Goal: Communication & Community: Participate in discussion

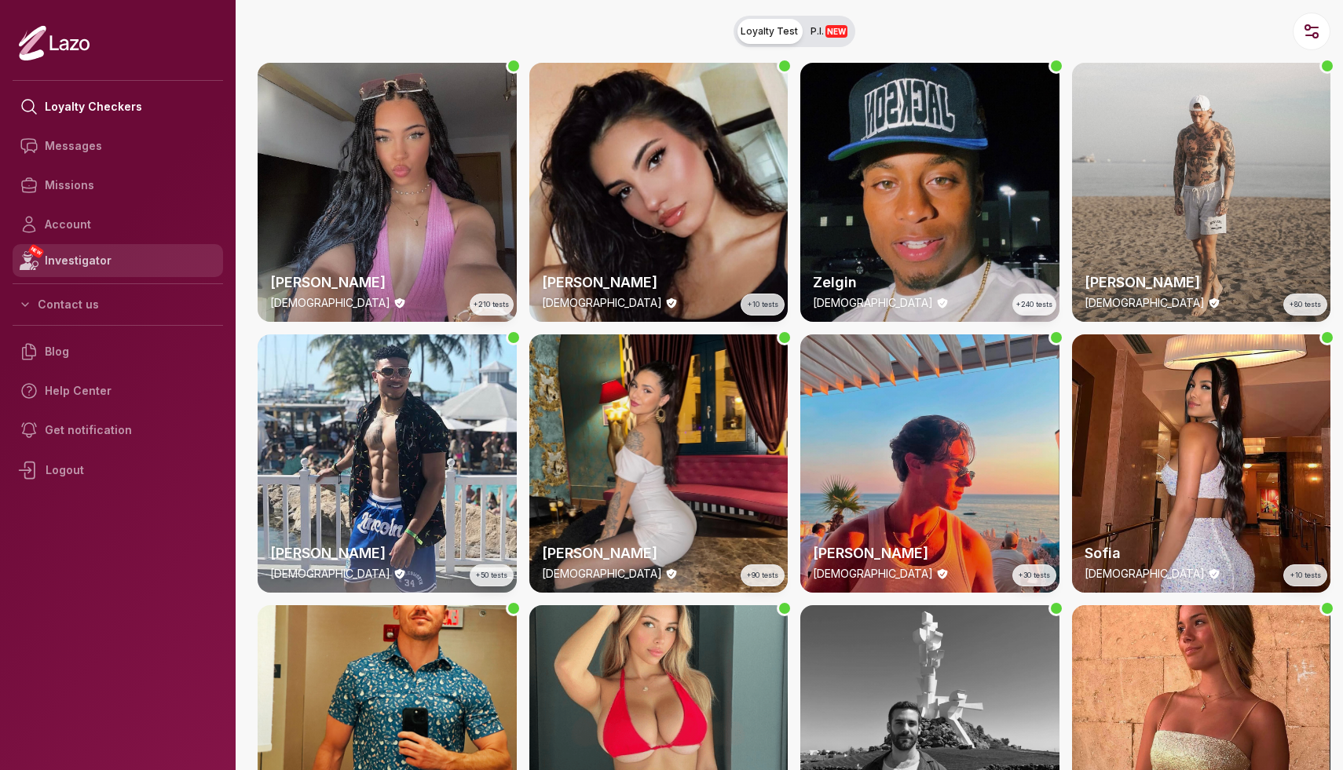
click at [146, 254] on link "NEW Investigator" at bounding box center [118, 260] width 210 height 33
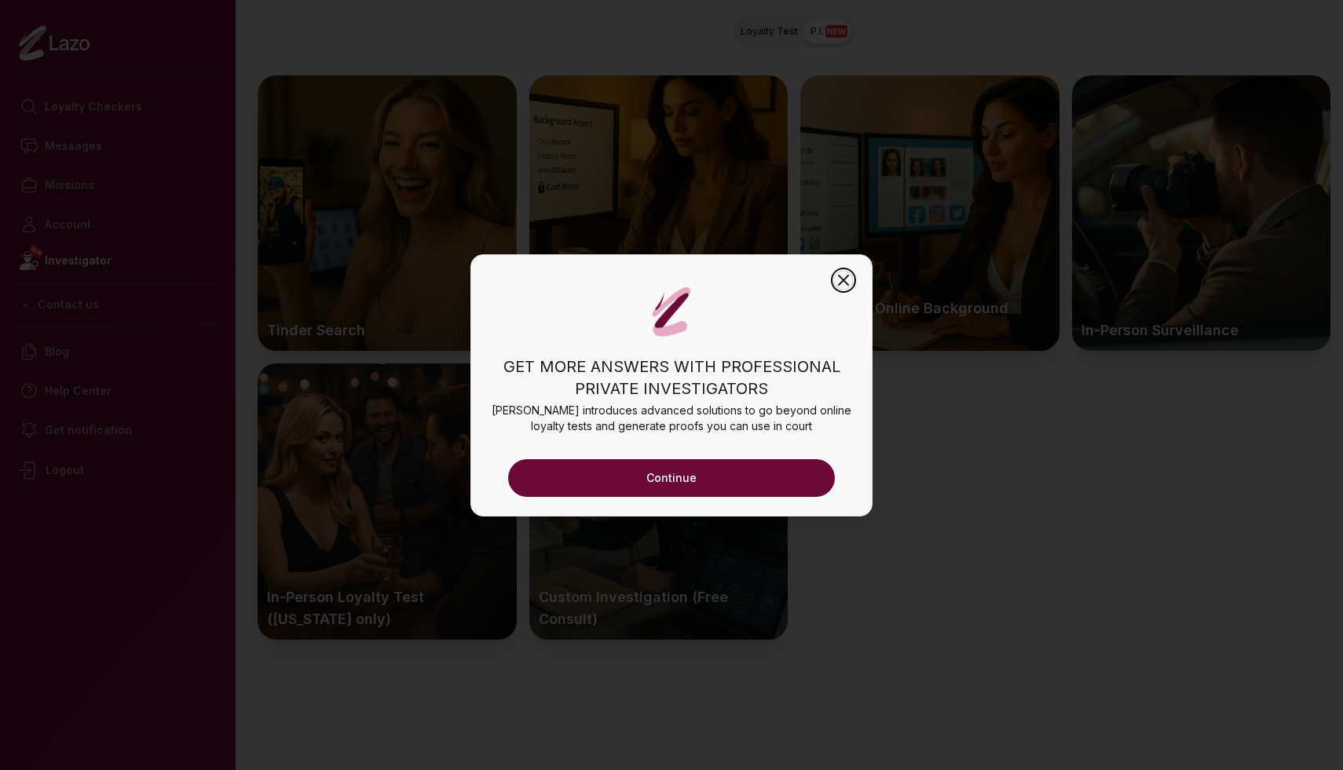
click at [848, 280] on icon "button" at bounding box center [843, 280] width 19 height 19
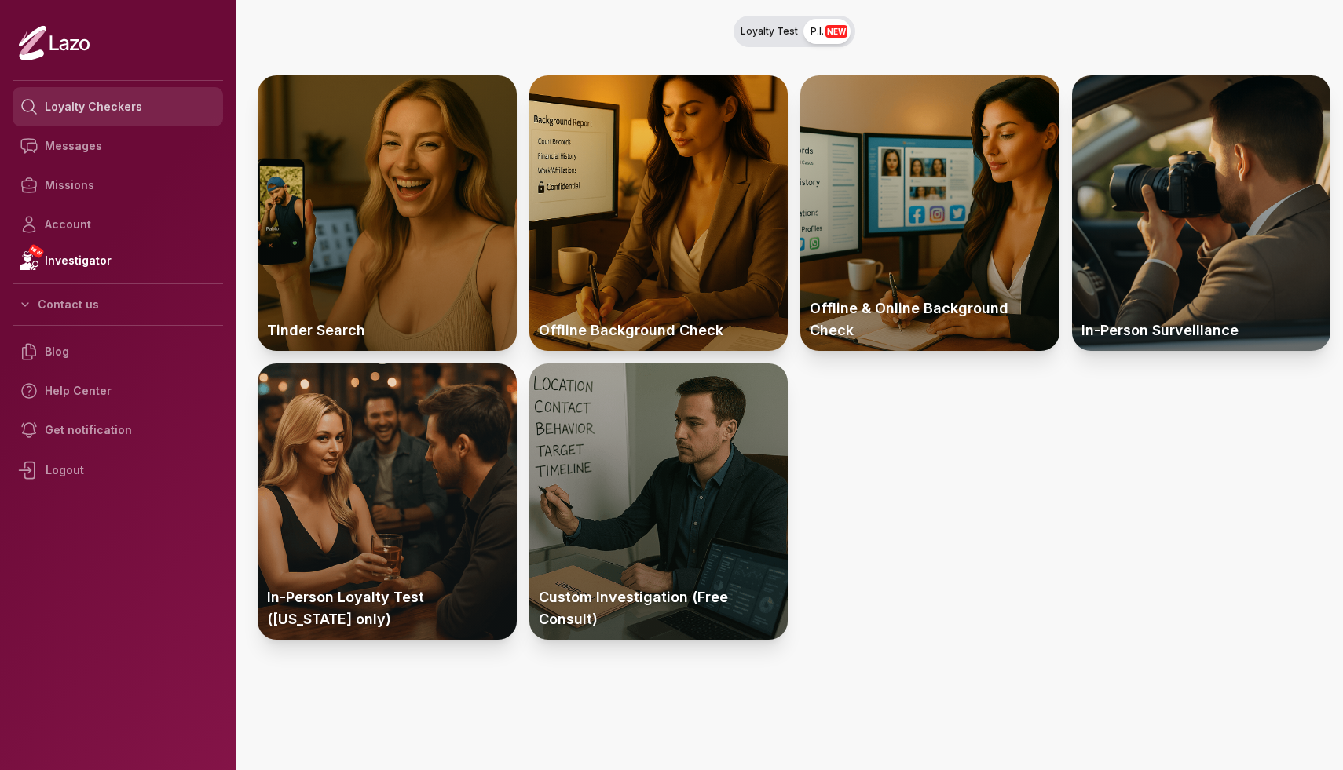
click at [153, 106] on link "Loyalty Checkers" at bounding box center [118, 106] width 210 height 39
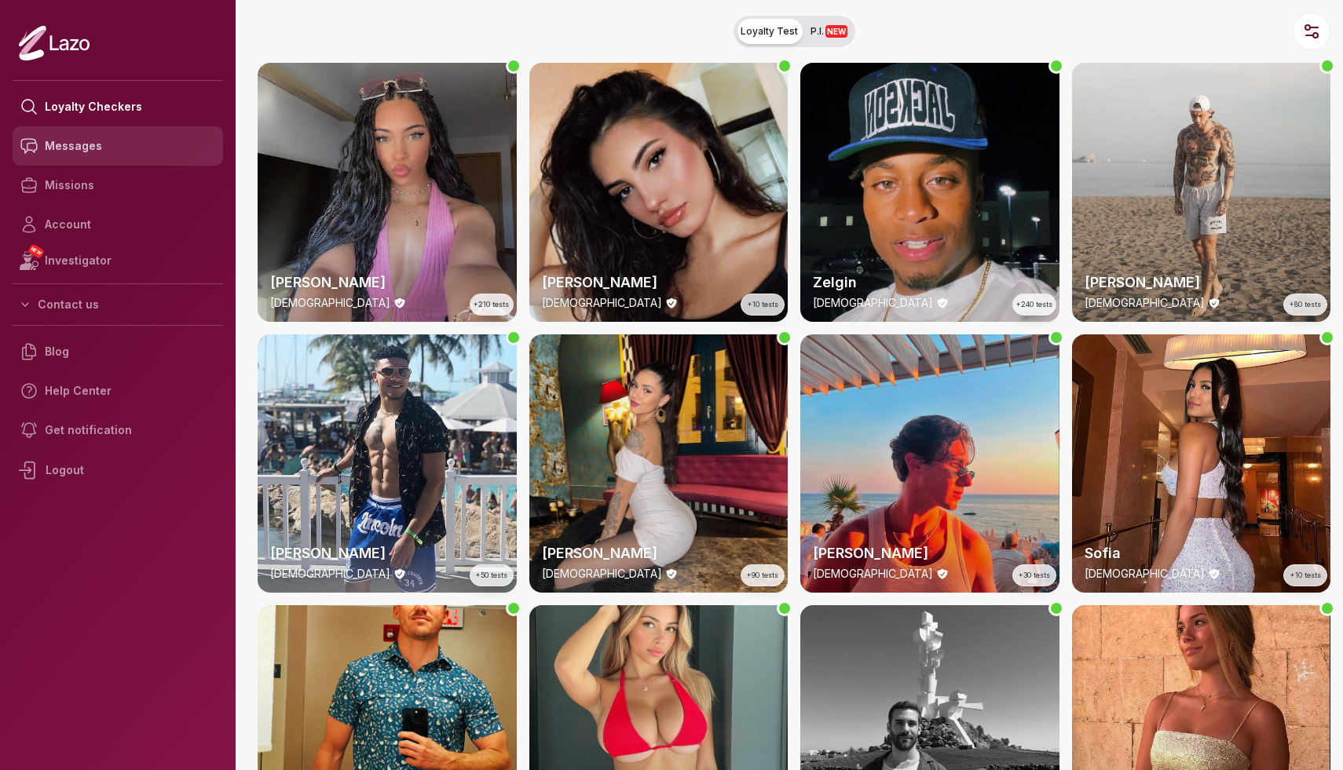
click at [146, 155] on link "Messages" at bounding box center [118, 145] width 210 height 39
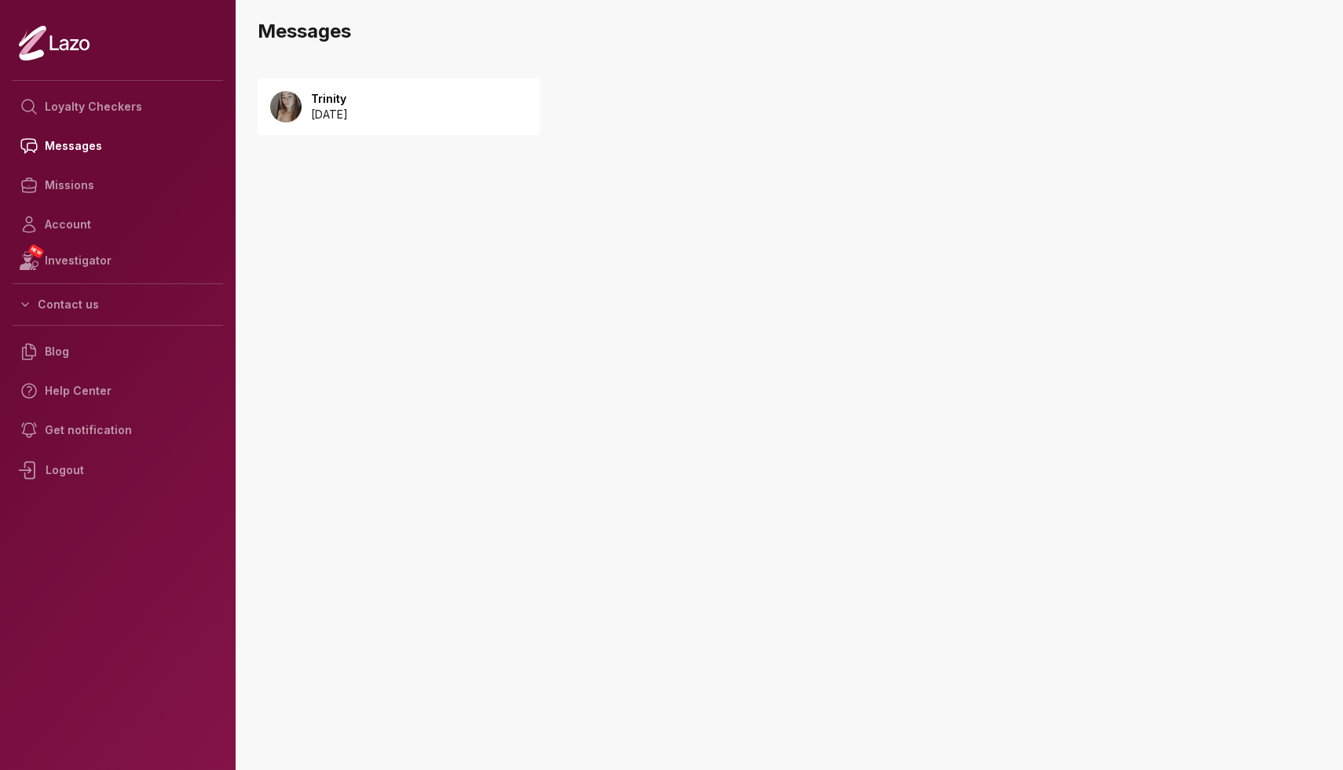
click at [360, 86] on div "Trinity [DATE]" at bounding box center [399, 107] width 283 height 57
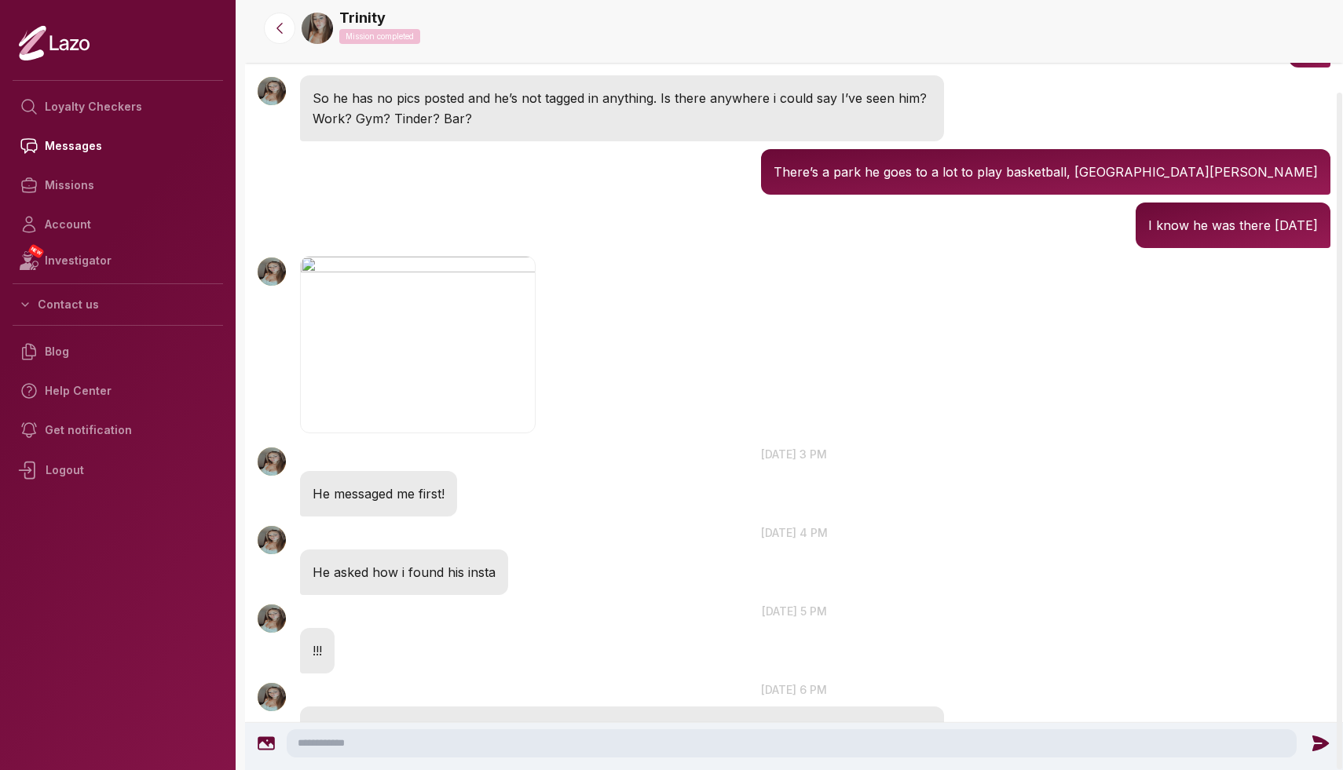
scroll to position [644, 0]
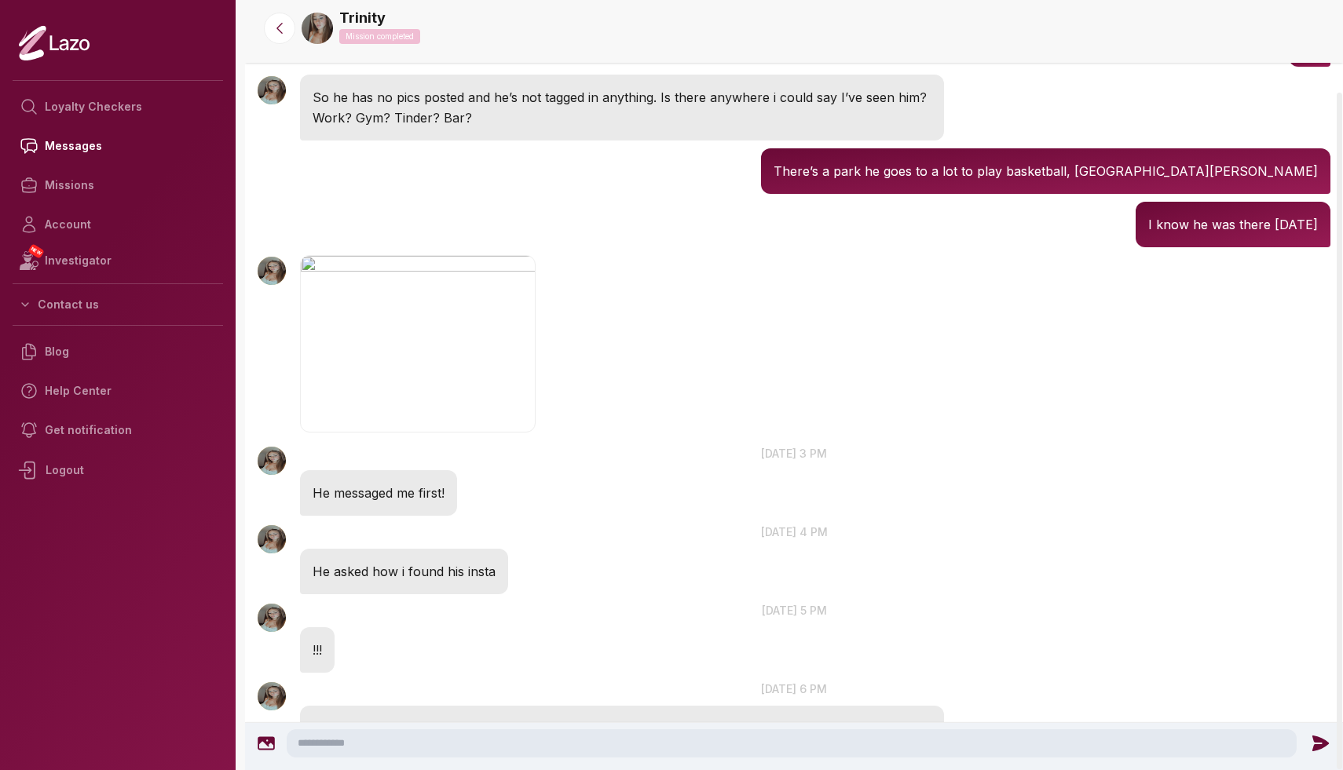
click at [498, 293] on img "button" at bounding box center [418, 343] width 236 height 177
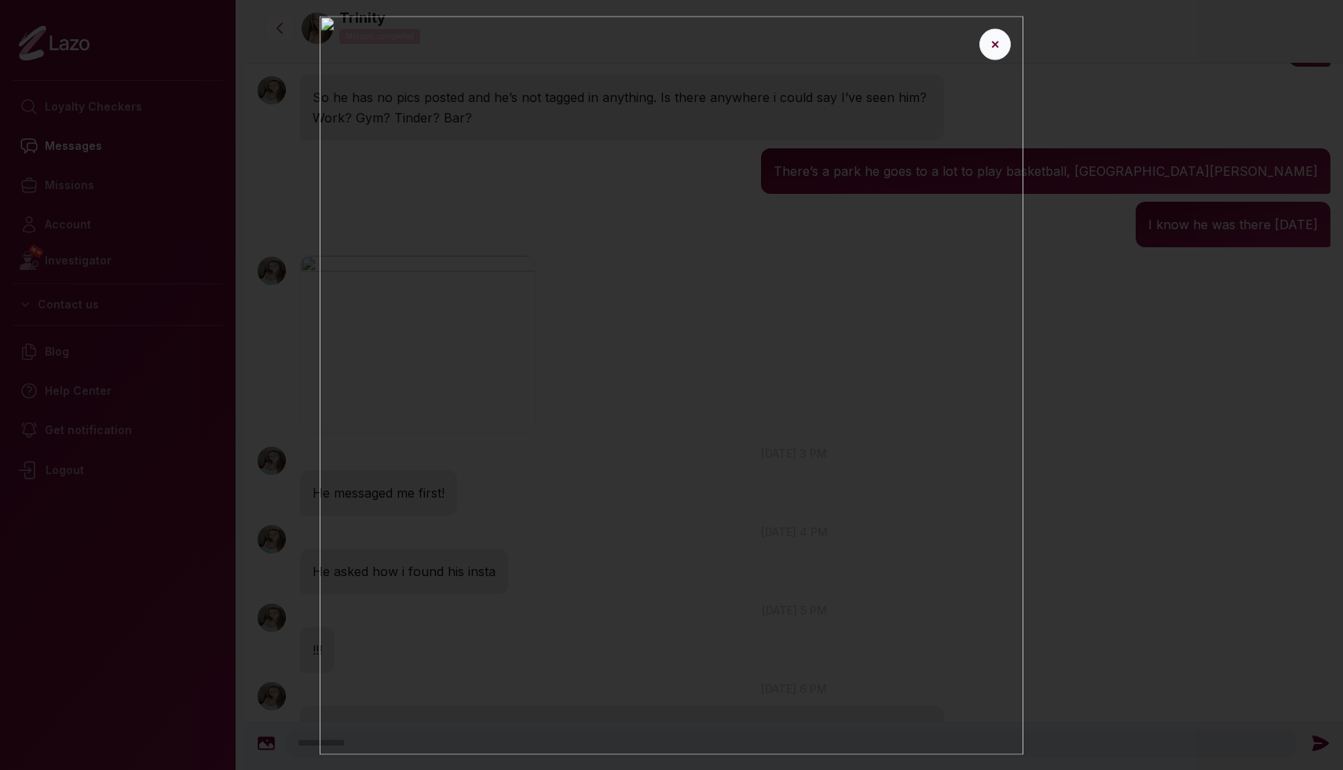
click at [1010, 43] on button "✕" at bounding box center [994, 43] width 31 height 31
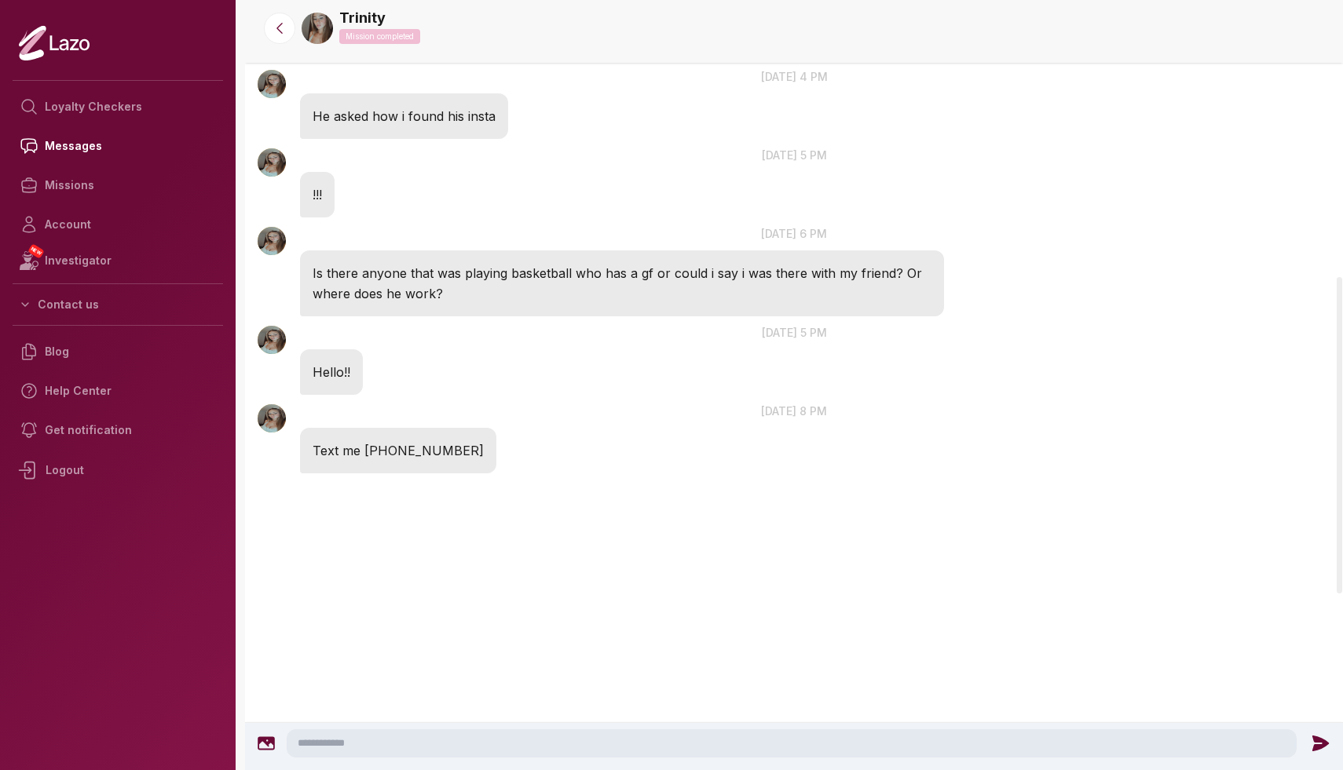
scroll to position [0, 0]
